Goal: Information Seeking & Learning: Check status

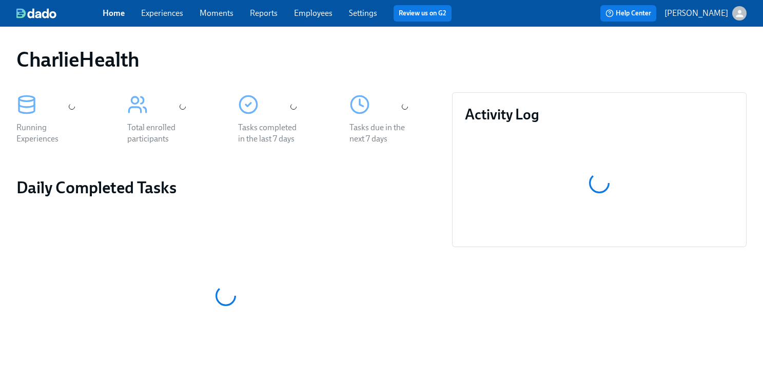
click at [309, 18] on span "Employees" at bounding box center [313, 13] width 38 height 11
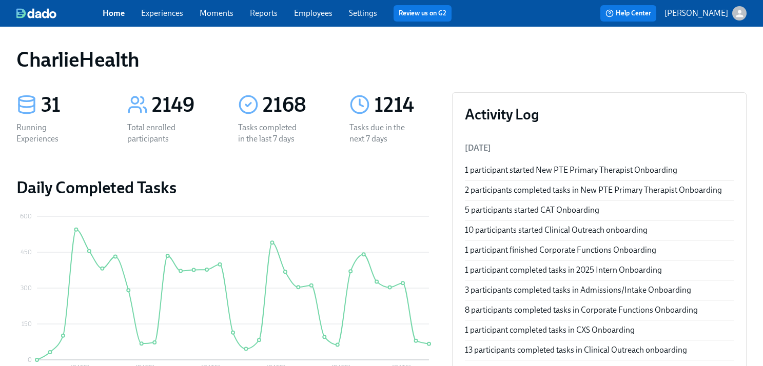
click at [310, 14] on link "Employees" at bounding box center [313, 13] width 38 height 10
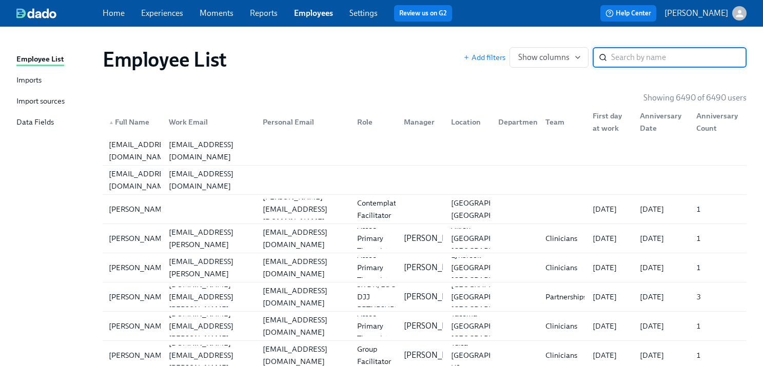
click at [621, 60] on input "search" at bounding box center [678, 57] width 135 height 21
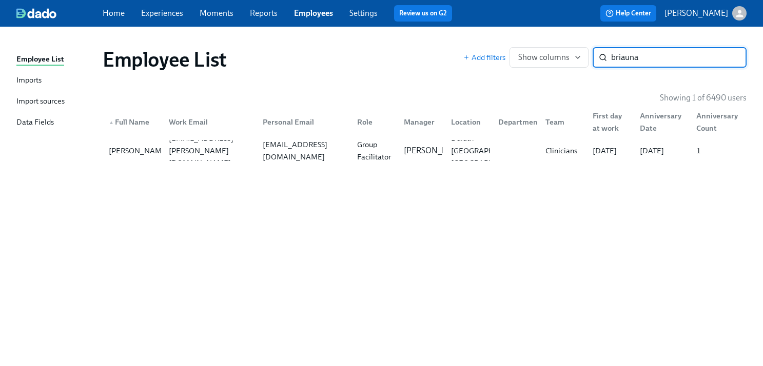
type input "briauna"
click at [497, 172] on div "Employee List Add filters Show columns briauna ​ Showing 1 of 6490 users ▲ Full…" at bounding box center [381, 190] width 730 height 303
click at [495, 165] on div "[PERSON_NAME] [PERSON_NAME][EMAIL_ADDRESS][PERSON_NAME][DOMAIN_NAME] [EMAIL_ADD…" at bounding box center [425, 150] width 644 height 29
click at [182, 162] on div "[PERSON_NAME] [PERSON_NAME][EMAIL_ADDRESS][PERSON_NAME][DOMAIN_NAME] [EMAIL_ADD…" at bounding box center [425, 150] width 644 height 29
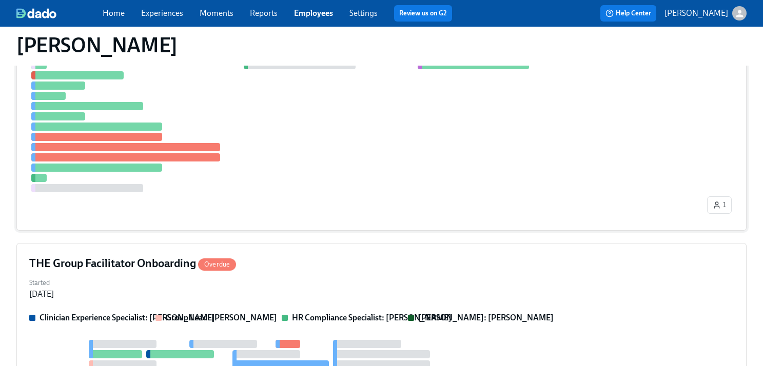
scroll to position [278, 0]
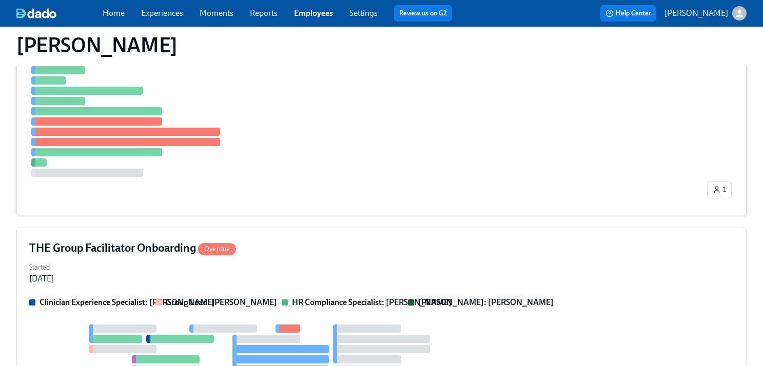
click at [262, 287] on div "THE Group Facilitator Onboarding Overdue Started [DATE] Clinician Experience Sp…" at bounding box center [381, 335] width 730 height 215
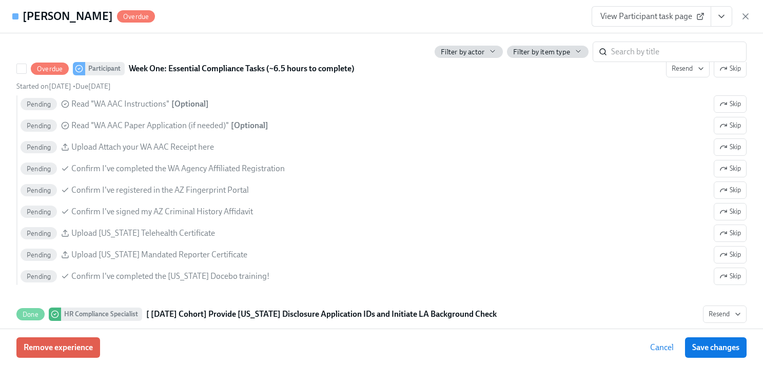
scroll to position [808, 0]
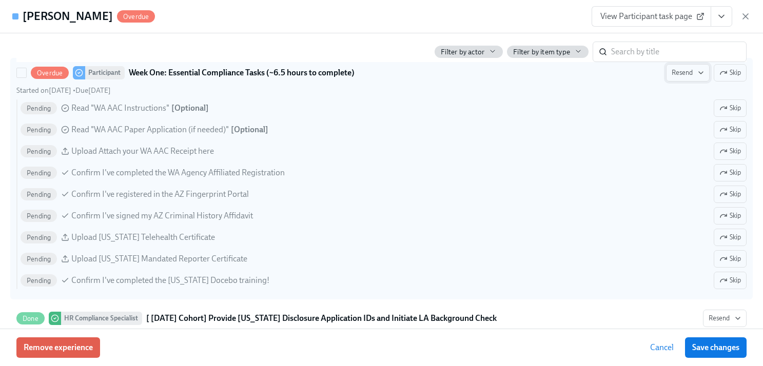
click at [685, 72] on span "Resend" at bounding box center [687, 73] width 32 height 10
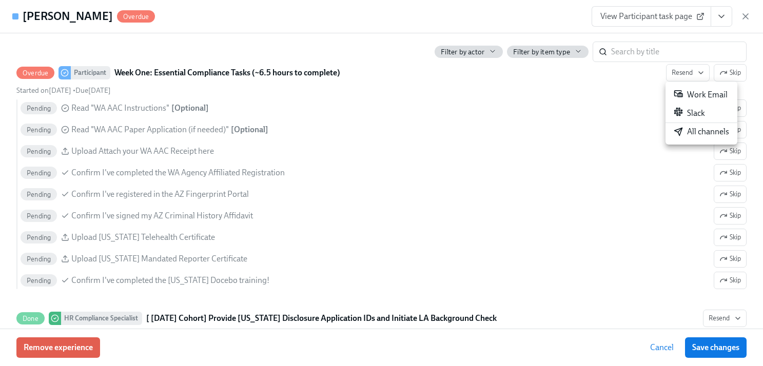
click at [704, 131] on div "All channels" at bounding box center [700, 131] width 55 height 11
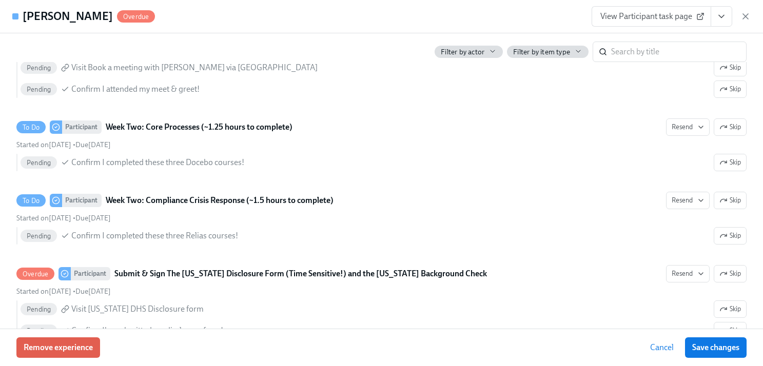
scroll to position [1528, 0]
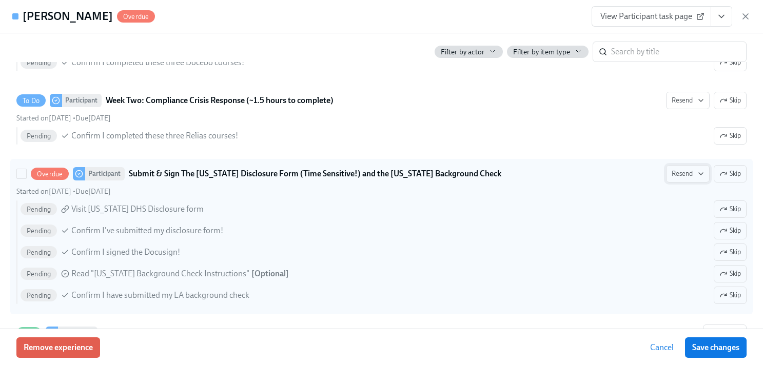
click at [680, 169] on span "Resend" at bounding box center [687, 174] width 32 height 10
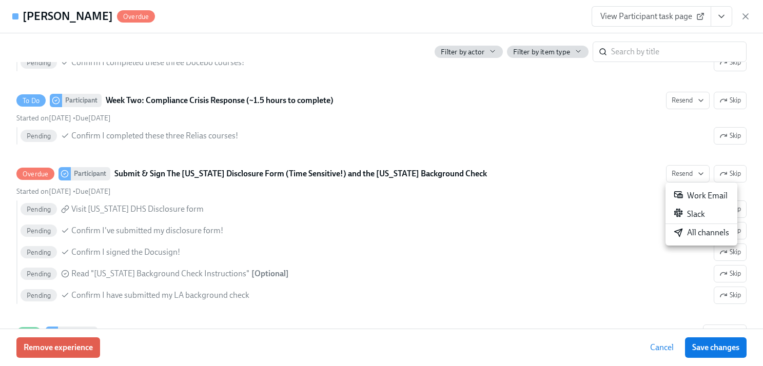
click at [688, 237] on div "All channels" at bounding box center [700, 232] width 55 height 11
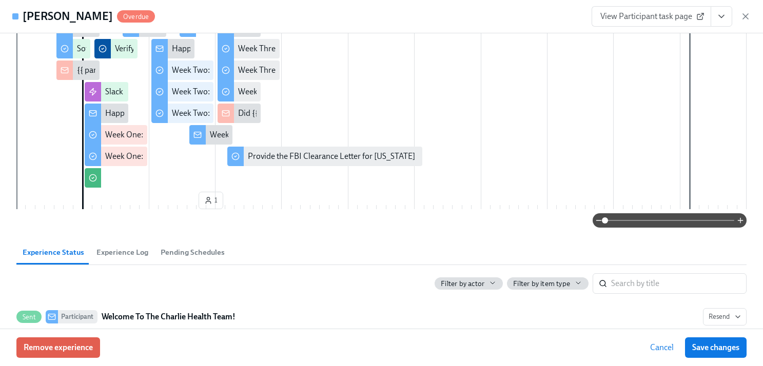
scroll to position [0, 0]
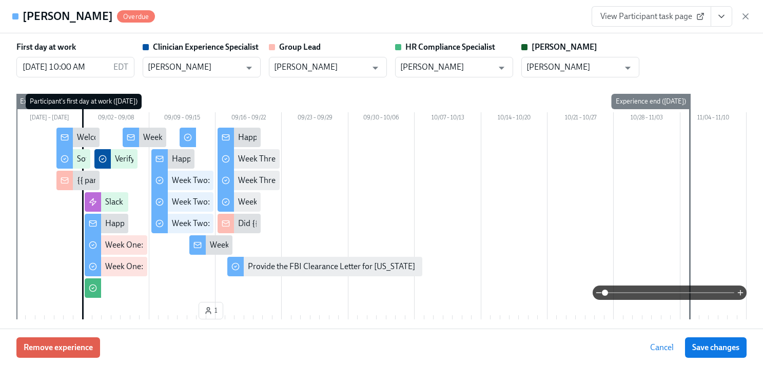
click at [700, 44] on div "First day at work [DATE] 10:00 AM EDT ​ Clinician Experience Specialist [PERSON…" at bounding box center [381, 60] width 730 height 36
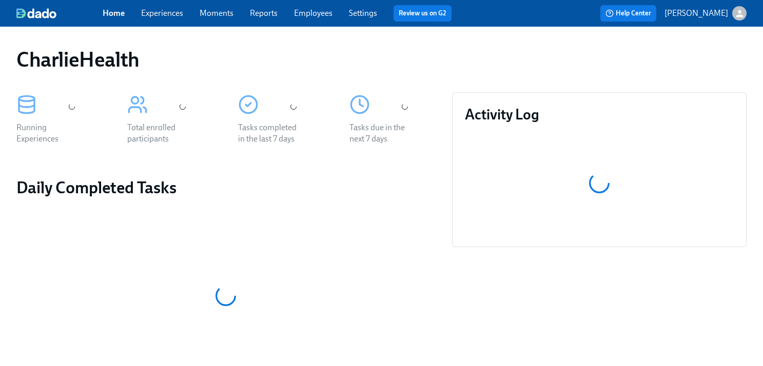
click at [379, 52] on div "CharlieHealth" at bounding box center [381, 59] width 730 height 25
click at [307, 20] on div "Home Experiences Moments Reports Employees Settings Review us on G2" at bounding box center [281, 13] width 357 height 16
click at [316, 10] on link "Employees" at bounding box center [313, 13] width 38 height 10
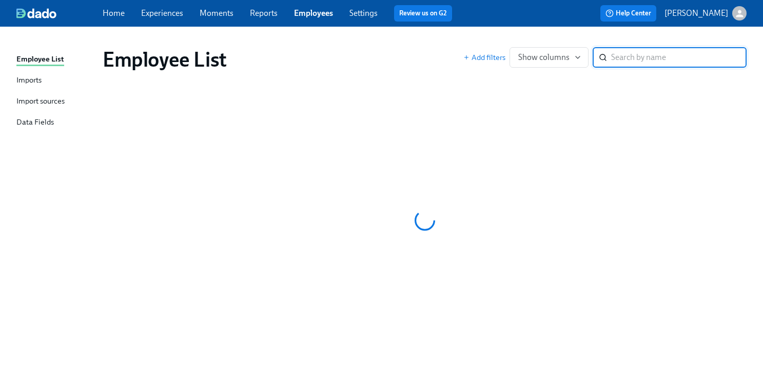
click at [648, 54] on input "search" at bounding box center [678, 57] width 135 height 21
click at [647, 39] on div "Employee List Add filters Show columns ​" at bounding box center [424, 59] width 660 height 41
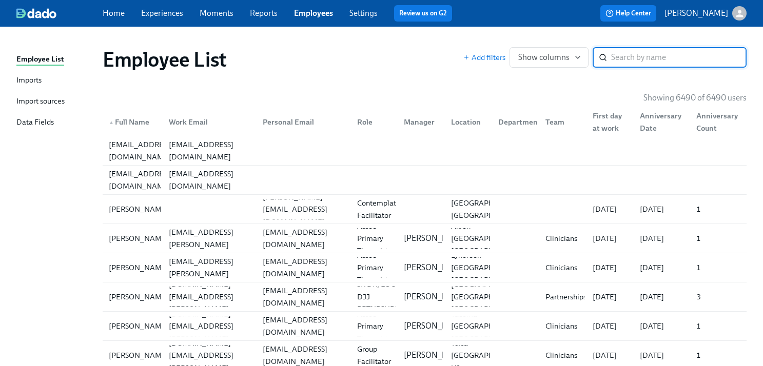
click at [671, 58] on input "search" at bounding box center [678, 57] width 135 height 21
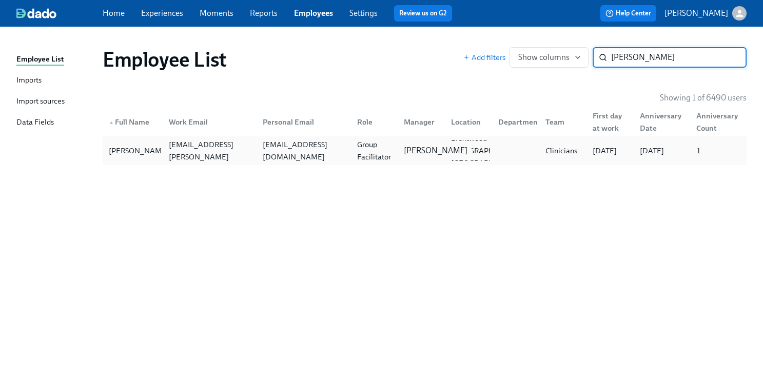
type input "kelly phil"
click at [397, 151] on div "Itoro Udoeyop" at bounding box center [418, 151] width 47 height 21
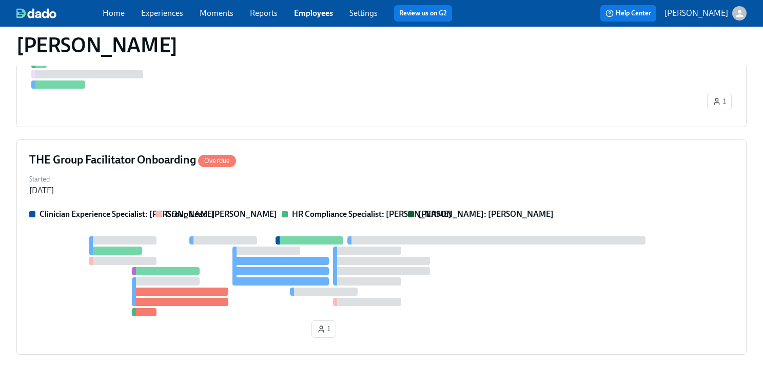
scroll to position [420, 0]
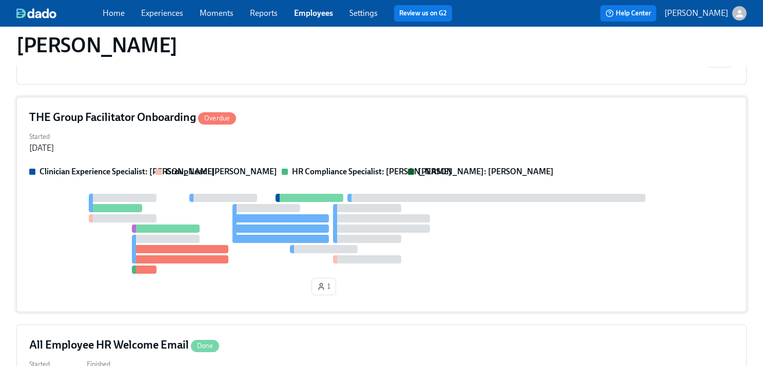
click at [393, 154] on div "THE Group Facilitator Onboarding Overdue Started Aug 28, 2025 Clinician Experie…" at bounding box center [381, 204] width 730 height 215
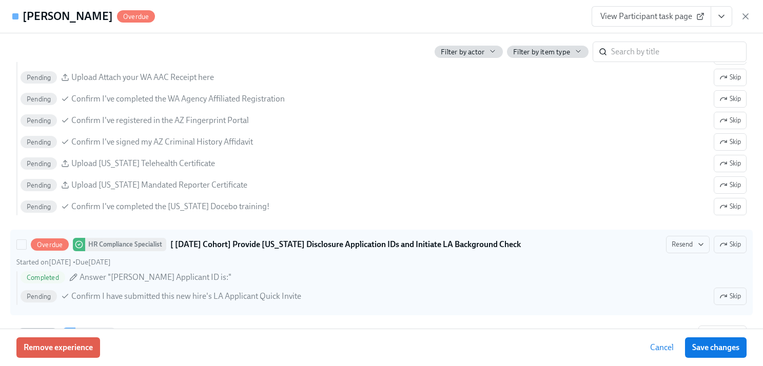
scroll to position [883, 0]
click at [724, 296] on icon "button" at bounding box center [723, 295] width 8 height 8
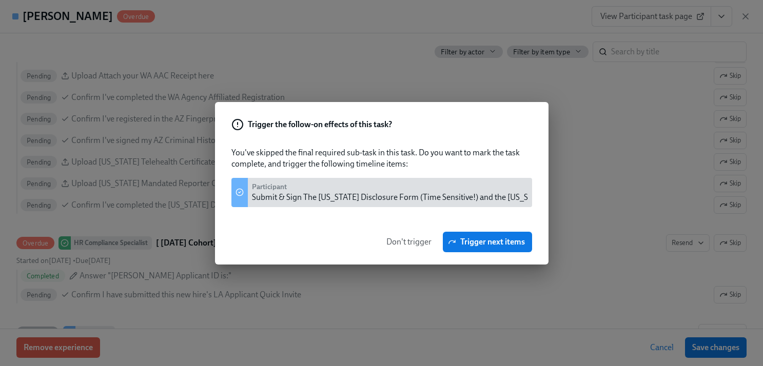
click at [416, 244] on span "Don't trigger" at bounding box center [408, 242] width 45 height 10
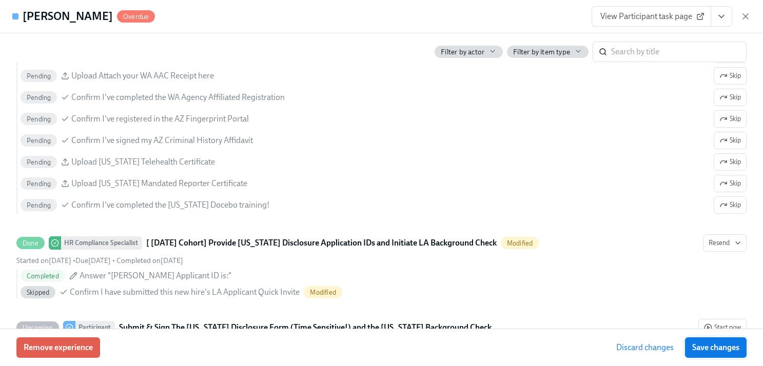
click at [697, 351] on span "Save changes" at bounding box center [715, 348] width 47 height 10
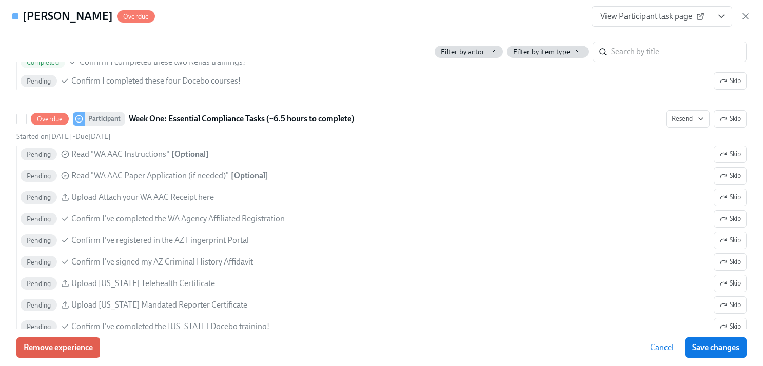
scroll to position [750, 0]
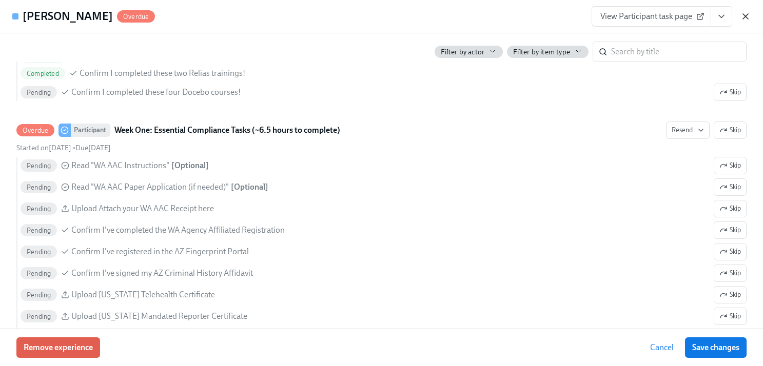
click at [743, 19] on icon "button" at bounding box center [745, 16] width 10 height 10
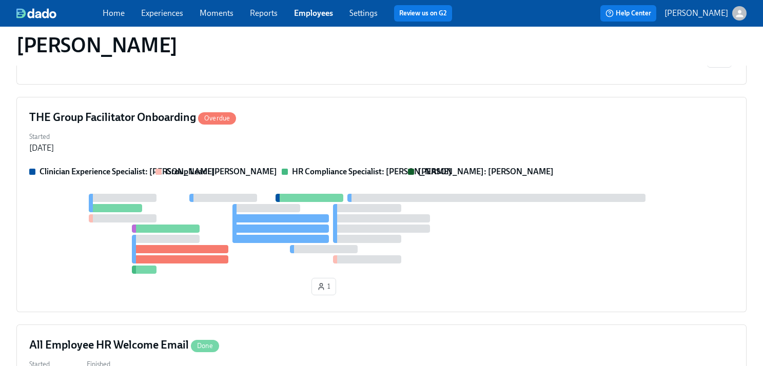
click at [303, 15] on link "Employees" at bounding box center [313, 13] width 39 height 10
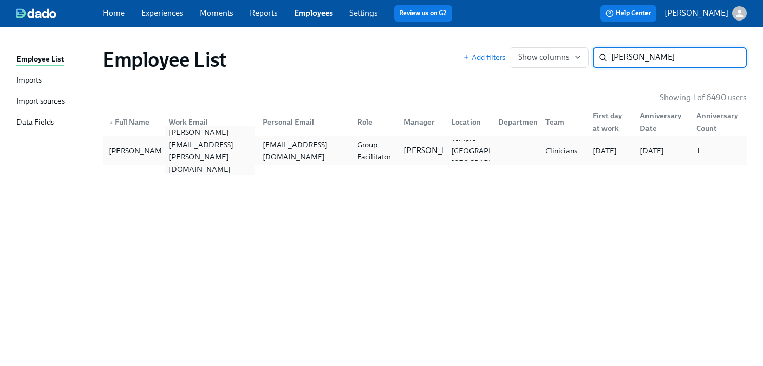
type input "angela jack"
click at [214, 144] on div "angela.jackson@charliehealth.com" at bounding box center [208, 151] width 94 height 21
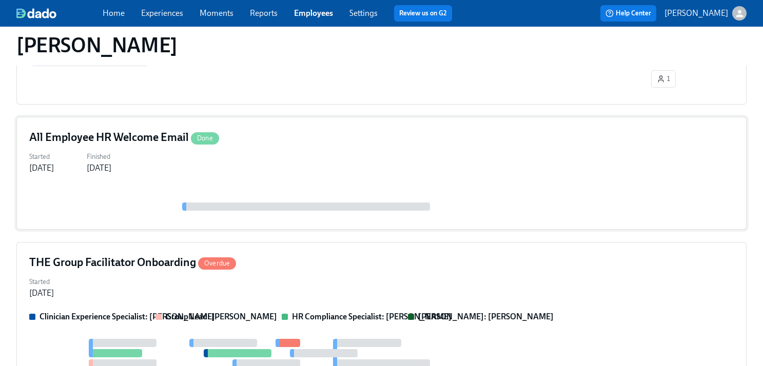
scroll to position [391, 0]
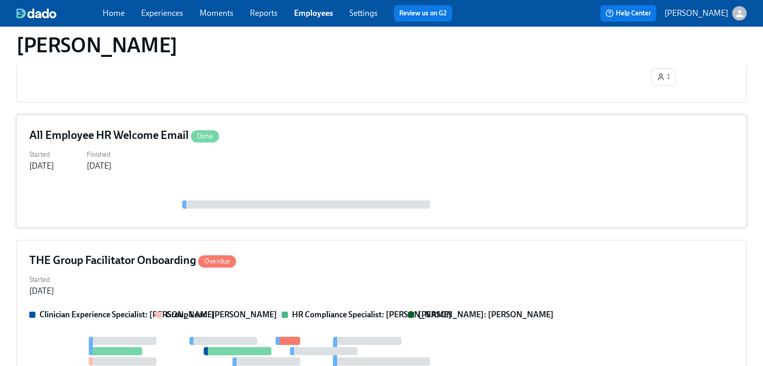
click at [430, 296] on div "Started Aug 29, 2025" at bounding box center [381, 284] width 704 height 25
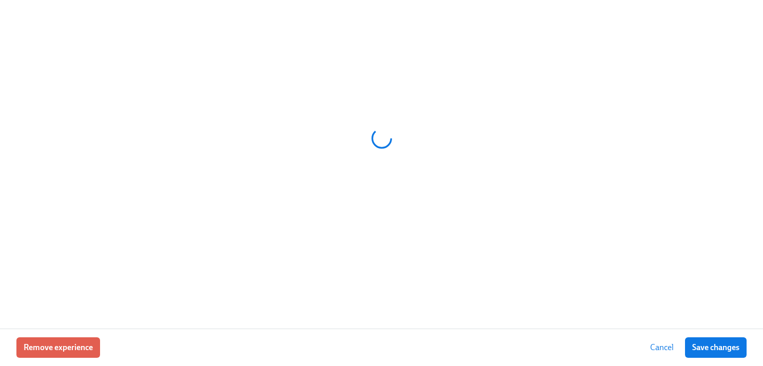
click at [430, 296] on div at bounding box center [381, 164] width 763 height 329
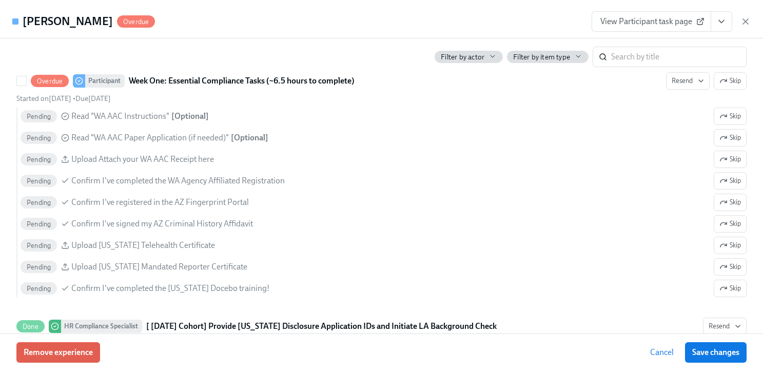
scroll to position [801, 0]
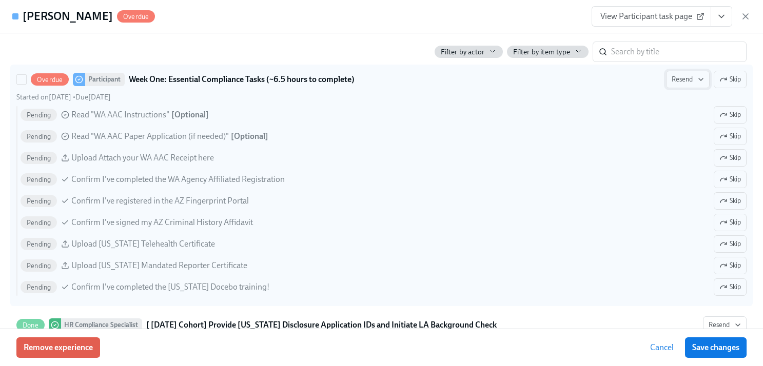
click at [676, 83] on span "Resend" at bounding box center [687, 79] width 32 height 10
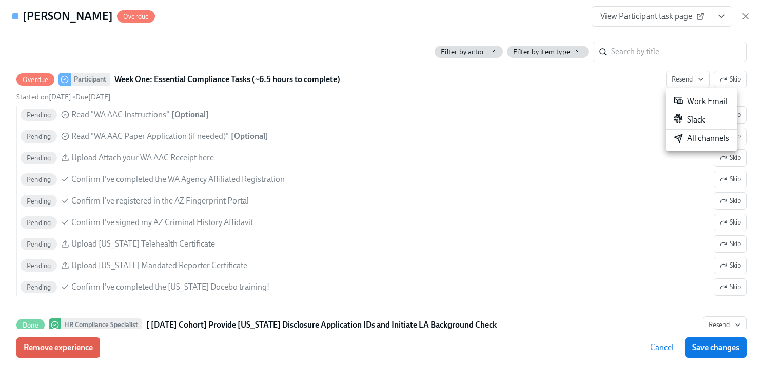
click at [687, 139] on div "All channels" at bounding box center [700, 138] width 55 height 11
click at [353, 22] on div "Angela Jackson Overdue View Participant task page" at bounding box center [381, 16] width 763 height 33
click at [401, 14] on div "Angela Jackson Overdue View Participant task page" at bounding box center [381, 16] width 763 height 33
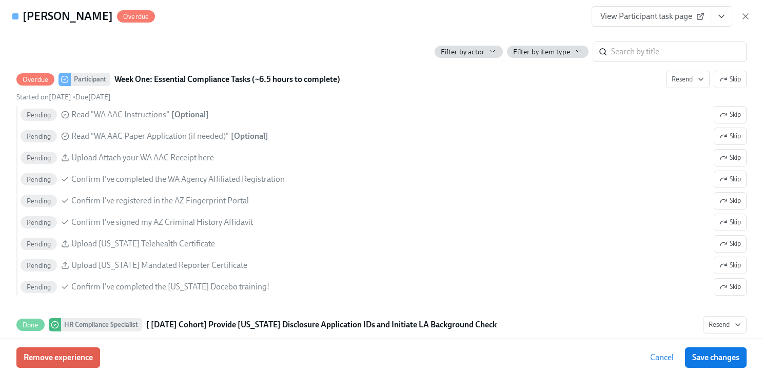
click at [743, 17] on icon "button" at bounding box center [745, 16] width 5 height 5
click at [746, 17] on div "Home Experiences Moments Reports Employees Settings Review us on G2 Help Center…" at bounding box center [381, 13] width 763 height 27
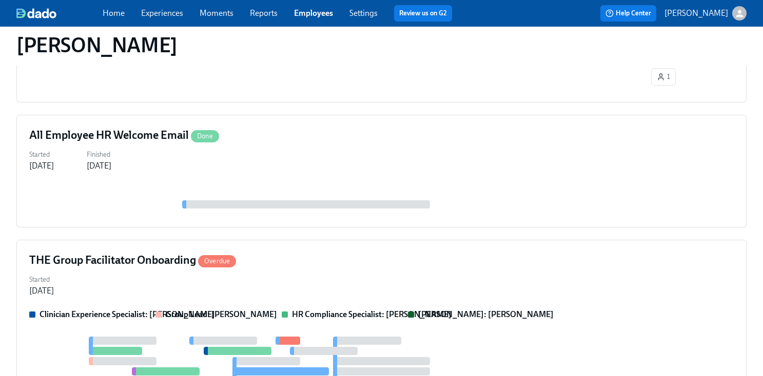
click at [312, 14] on link "Employees" at bounding box center [313, 13] width 39 height 10
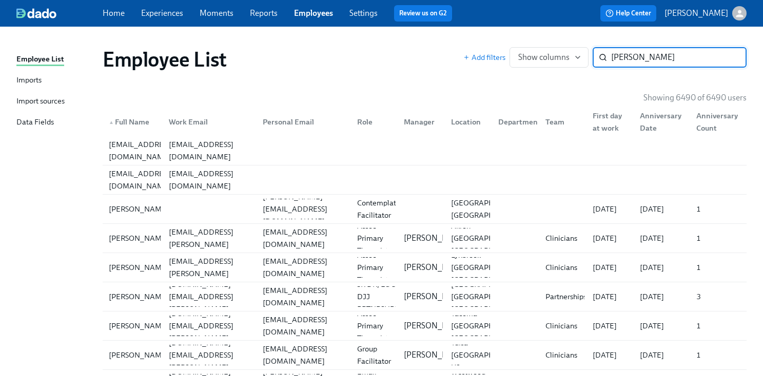
type input "ricki"
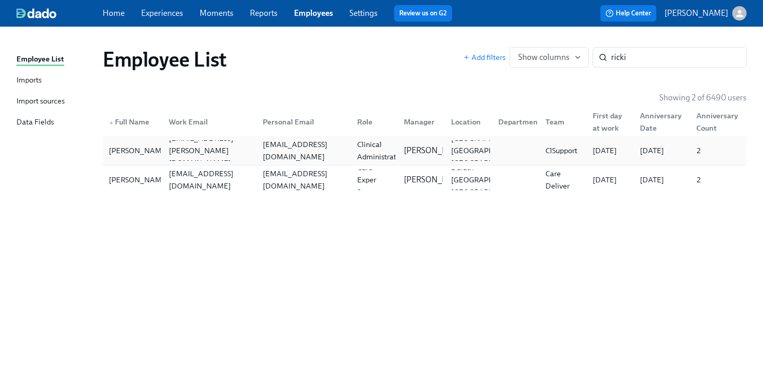
click at [301, 151] on div "empierce4@gmail.com" at bounding box center [303, 150] width 90 height 25
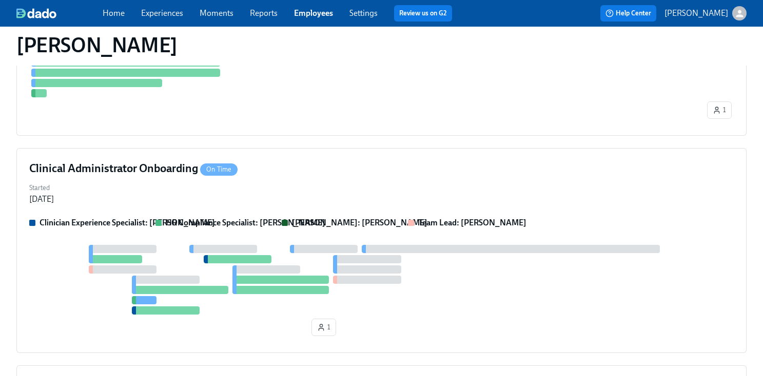
scroll to position [778, 0]
click at [393, 164] on div "Clinical Administrator Onboarding On Time" at bounding box center [381, 169] width 704 height 15
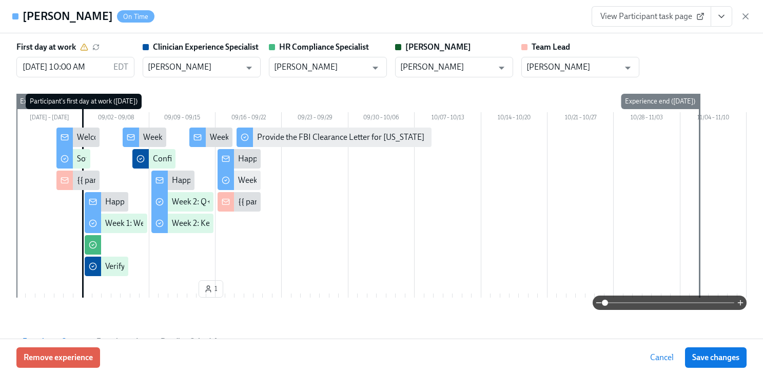
click at [721, 21] on icon "View task page" at bounding box center [721, 16] width 10 height 10
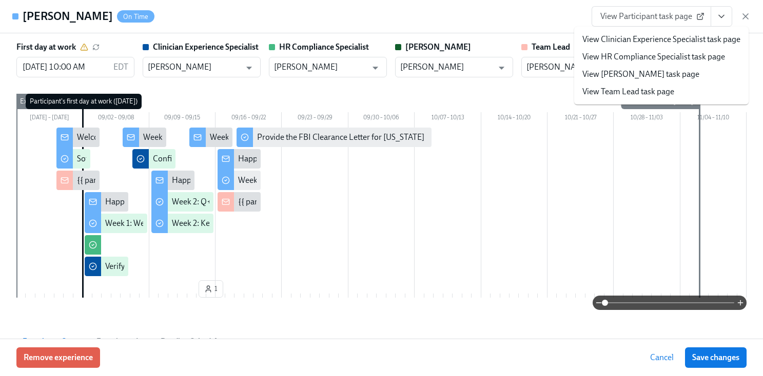
click at [659, 58] on link "View HR Compliance Specialist task page" at bounding box center [653, 56] width 143 height 11
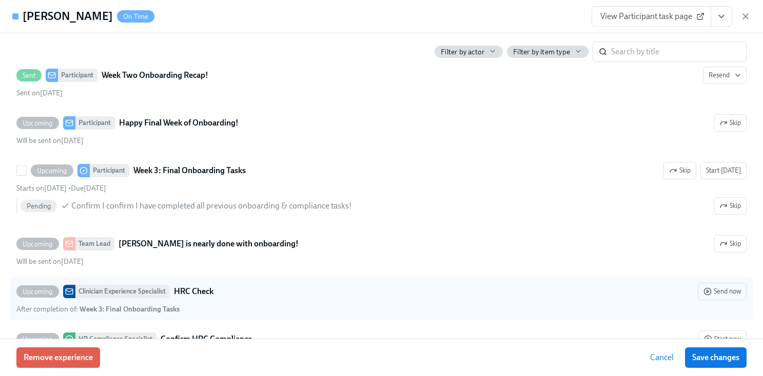
scroll to position [1417, 0]
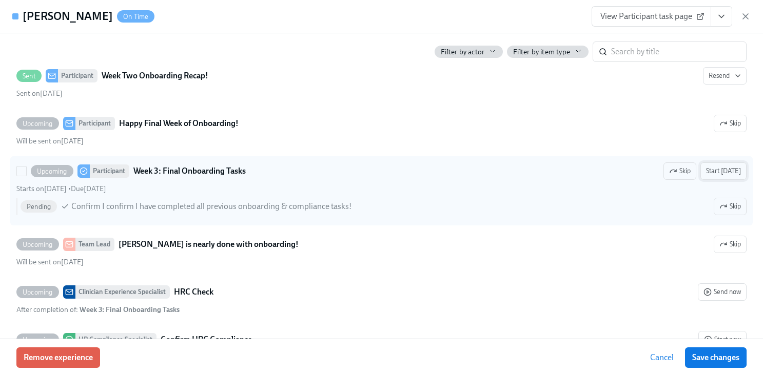
click at [734, 174] on span "Start [DATE]" at bounding box center [723, 171] width 35 height 10
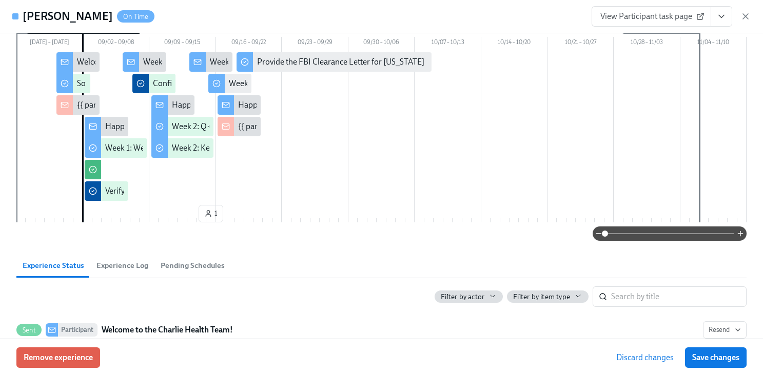
scroll to position [0, 0]
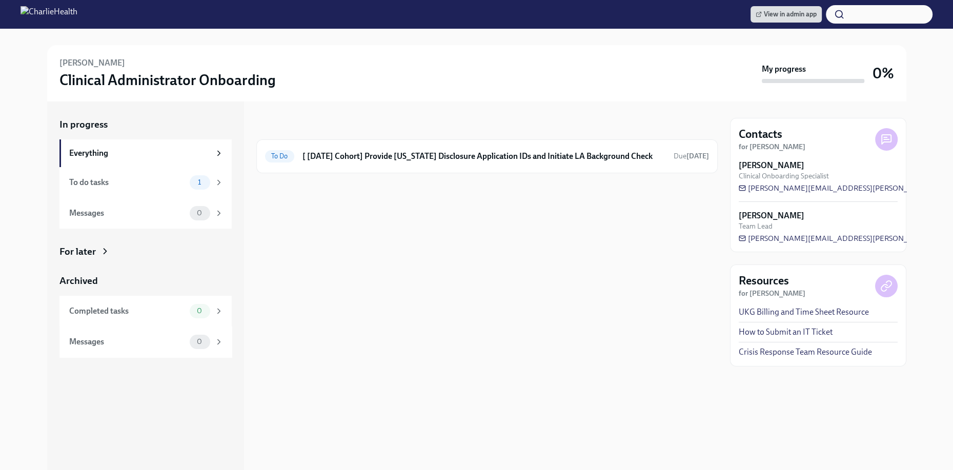
click at [408, 333] on div "In progress To Do [ Sep 2nd Cohort] Provide Utah Disclosure Application IDs and…" at bounding box center [487, 286] width 462 height 369
click at [317, 162] on div "To Do [ Sep 2nd Cohort] Provide Utah Disclosure Application IDs and Initiate LA…" at bounding box center [487, 156] width 444 height 16
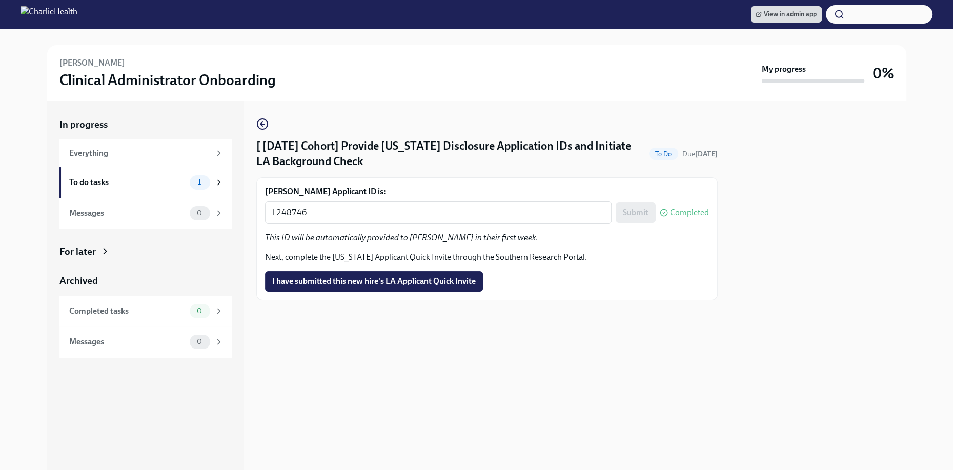
click at [469, 346] on div "[ Sep 2nd Cohort] Provide Utah Disclosure Application IDs and Initiate LA Backg…" at bounding box center [487, 286] width 462 height 369
click at [203, 306] on div "0" at bounding box center [200, 311] width 21 height 14
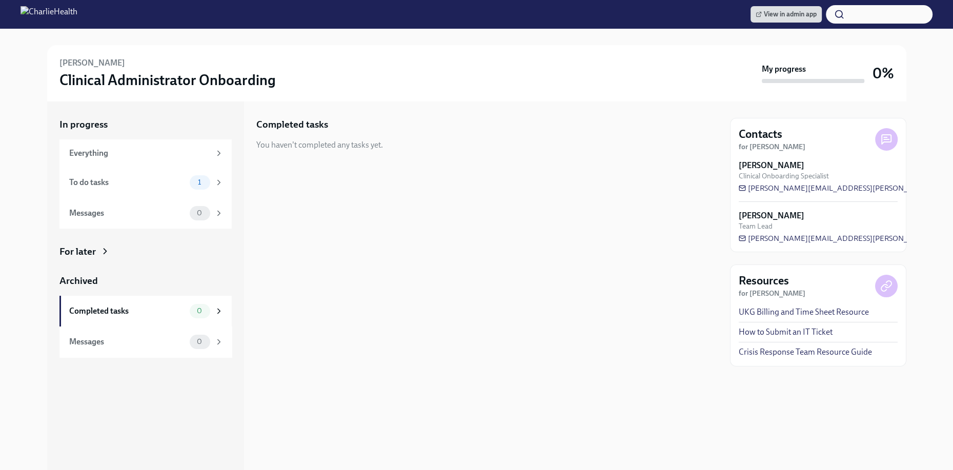
click at [479, 359] on div "Completed tasks You haven't completed any tasks yet." at bounding box center [487, 286] width 462 height 369
click at [182, 212] on div "Messages" at bounding box center [127, 213] width 116 height 11
click at [173, 186] on div "To do tasks" at bounding box center [127, 182] width 116 height 11
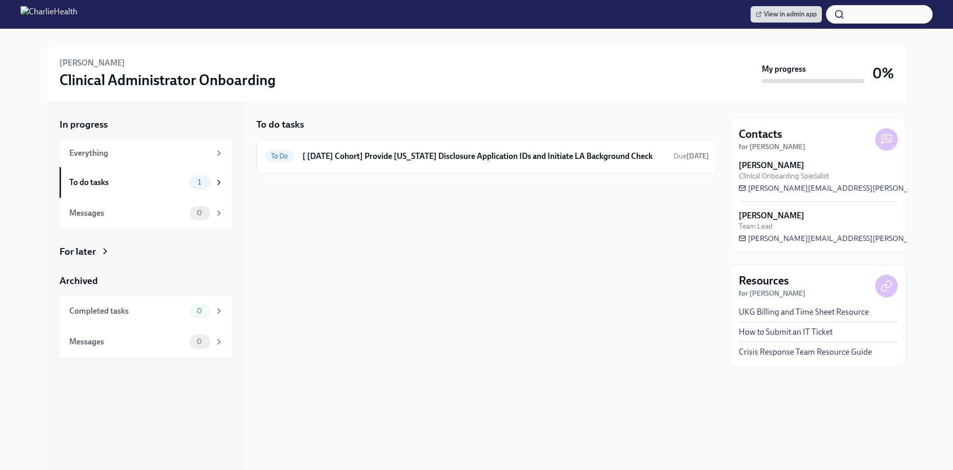
click at [128, 46] on div "Ricki Pierce Clinical Administrator Onboarding My progress 0%" at bounding box center [477, 73] width 860 height 56
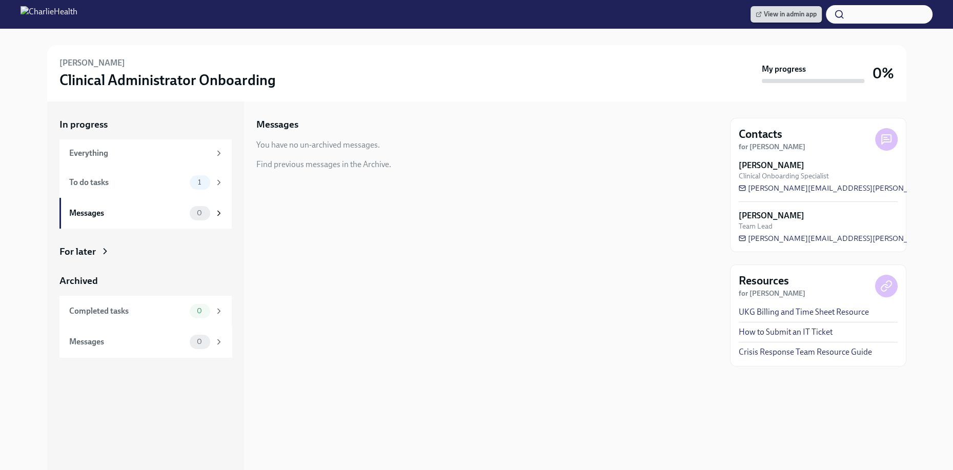
click at [795, 11] on span "View in admin app" at bounding box center [786, 14] width 61 height 10
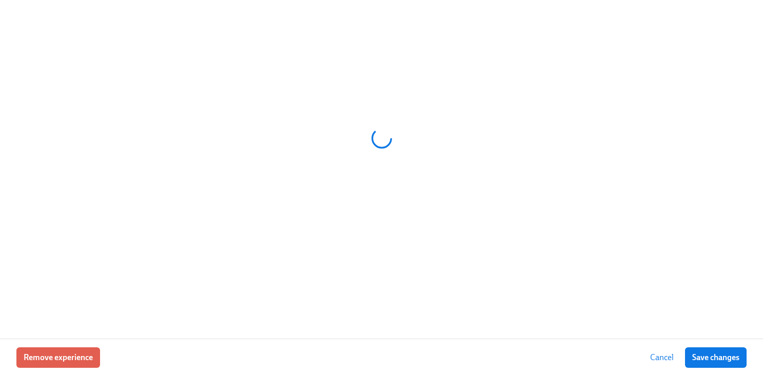
scroll to position [0, 5167]
